Goal: Complete application form

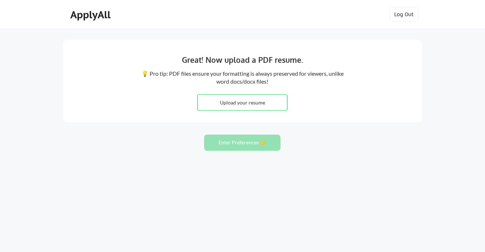
click at [255, 103] on input "file" at bounding box center [242, 102] width 89 height 15
type input "C:\fakepath\Shreyas Aditya Resume 2025 Latest.pdf"
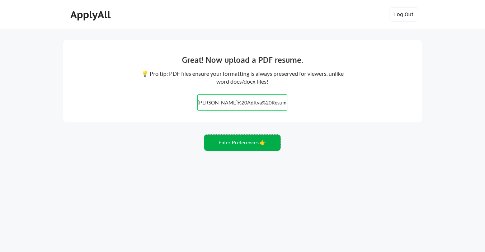
click at [254, 147] on button "Enter Preferences 👉" at bounding box center [242, 143] width 76 height 16
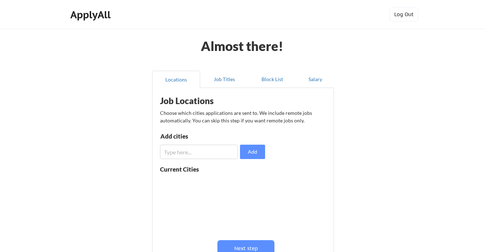
click at [224, 151] on input "input" at bounding box center [199, 152] width 78 height 14
type input "b"
click at [251, 149] on button "Add" at bounding box center [252, 152] width 25 height 14
click at [205, 152] on input "input" at bounding box center [199, 152] width 78 height 14
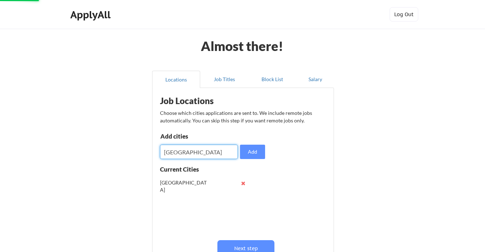
type input "Bostone"
type input "[US_STATE][GEOGRAPHIC_DATA]"
click at [246, 153] on button "Add" at bounding box center [252, 152] width 25 height 14
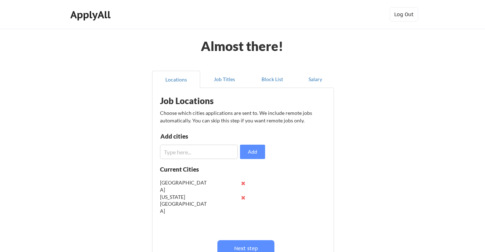
click at [184, 154] on input "input" at bounding box center [199, 152] width 78 height 14
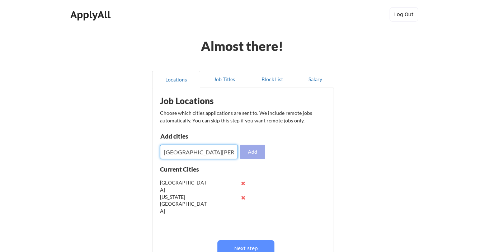
type input "[GEOGRAPHIC_DATA][PERSON_NAME]"
click at [248, 155] on button "Add" at bounding box center [252, 152] width 25 height 14
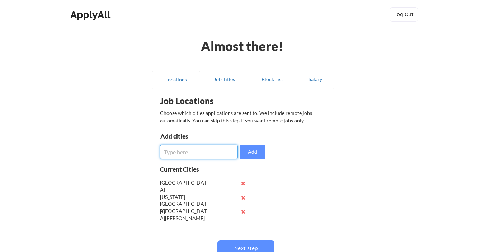
click at [190, 151] on input "input" at bounding box center [199, 152] width 78 height 14
type input "[GEOGRAPHIC_DATA]"
click at [255, 148] on button "Add" at bounding box center [252, 152] width 25 height 14
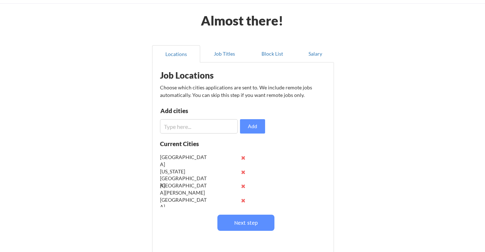
scroll to position [26, 0]
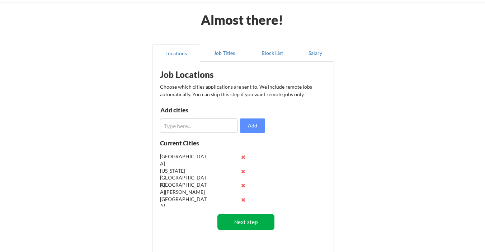
click at [228, 223] on button "Next step" at bounding box center [245, 222] width 57 height 16
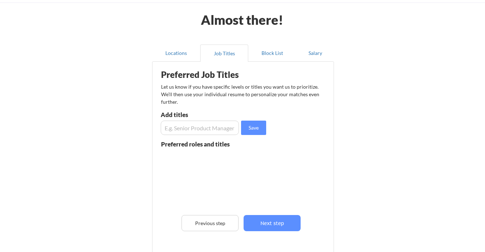
click at [193, 131] on input "input" at bounding box center [200, 128] width 78 height 14
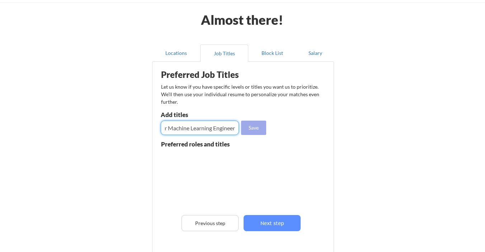
type input "Senior Machine Learning Engineer"
click at [262, 125] on button "Save" at bounding box center [253, 128] width 25 height 14
click at [195, 126] on input "input" at bounding box center [200, 128] width 78 height 14
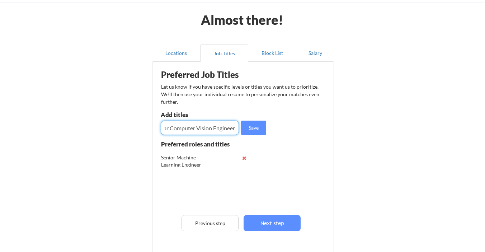
type input "Senior Computer Vision Engineer"
drag, startPoint x: 256, startPoint y: 135, endPoint x: 254, endPoint y: 131, distance: 5.0
click at [256, 135] on div "Preferred Job Titles Let us know if you have specific levels or titles you want…" at bounding box center [244, 165] width 177 height 200
click at [251, 127] on button "Save" at bounding box center [253, 128] width 25 height 14
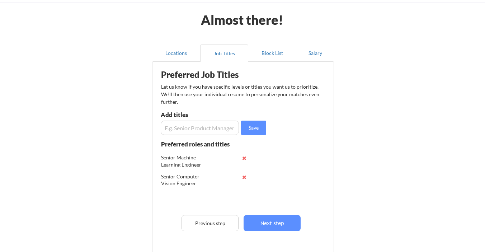
click at [204, 127] on input "input" at bounding box center [200, 128] width 78 height 14
type input "Senior Perception Engineer"
click at [254, 128] on button "Save" at bounding box center [253, 128] width 25 height 14
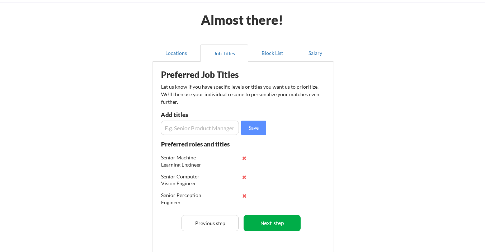
click at [260, 225] on button "Next step" at bounding box center [272, 223] width 57 height 16
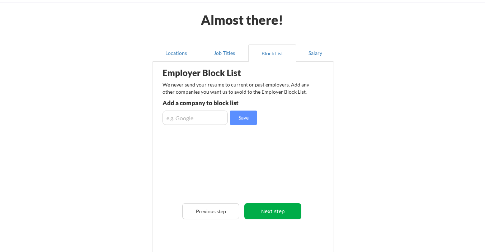
click at [277, 217] on button "Next step" at bounding box center [272, 211] width 57 height 16
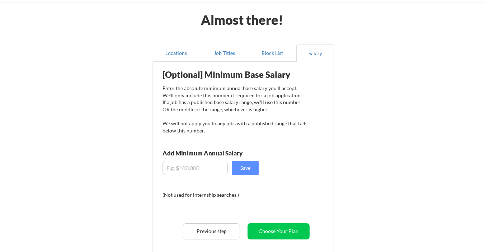
click at [198, 173] on input "input" at bounding box center [194, 168] width 65 height 14
type input "$2"
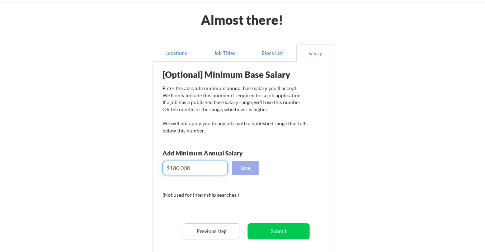
type input "$180,000"
click at [246, 170] on button "Save" at bounding box center [245, 168] width 27 height 14
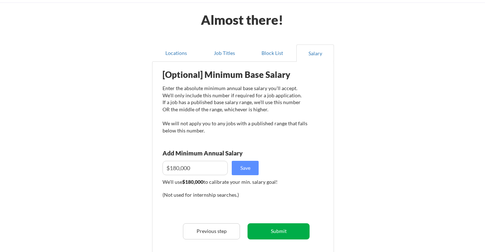
click at [283, 226] on button "Submit" at bounding box center [278, 231] width 62 height 16
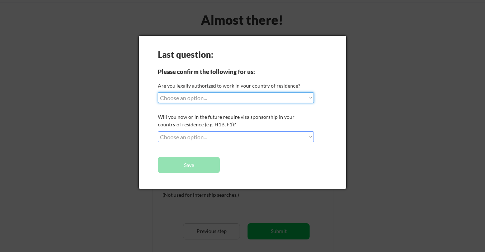
click at [227, 95] on select "Choose an option... Yes, I am a [DEMOGRAPHIC_DATA] Citizen Yes, I am a [DEMOGRA…" at bounding box center [236, 97] width 156 height 11
select select ""yes__i_am_here_on_a_visa__h1b__opt__etc__""
click at [217, 139] on select "Choose an option... No, I will not need sponsorship Yes, I will need sponsorship" at bounding box center [236, 136] width 156 height 11
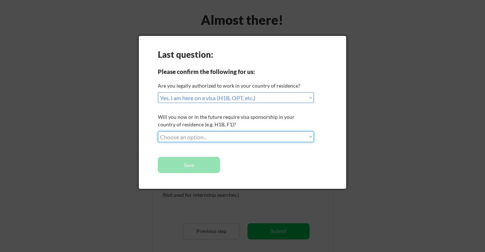
select select ""yes__i_will_need_sponsorship""
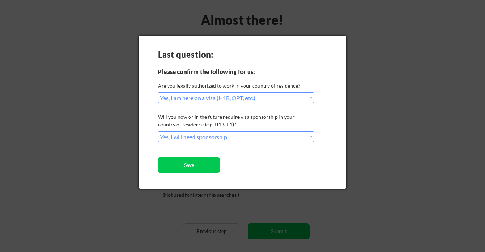
click at [273, 161] on div "Last question: Please confirm the following for us: Are you legally authorized …" at bounding box center [242, 112] width 207 height 153
click at [203, 166] on button "Save" at bounding box center [189, 165] width 62 height 16
